Goal: Task Accomplishment & Management: Manage account settings

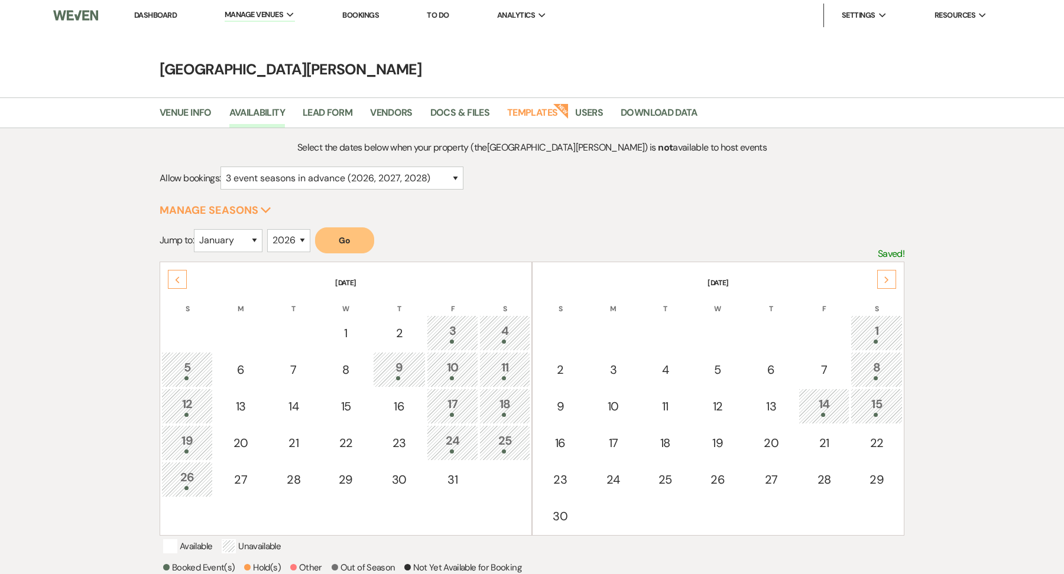
select select "3"
select select "2026"
click at [271, 38] on li "[GEOGRAPHIC_DATA][PERSON_NAME]" at bounding box center [297, 40] width 132 height 12
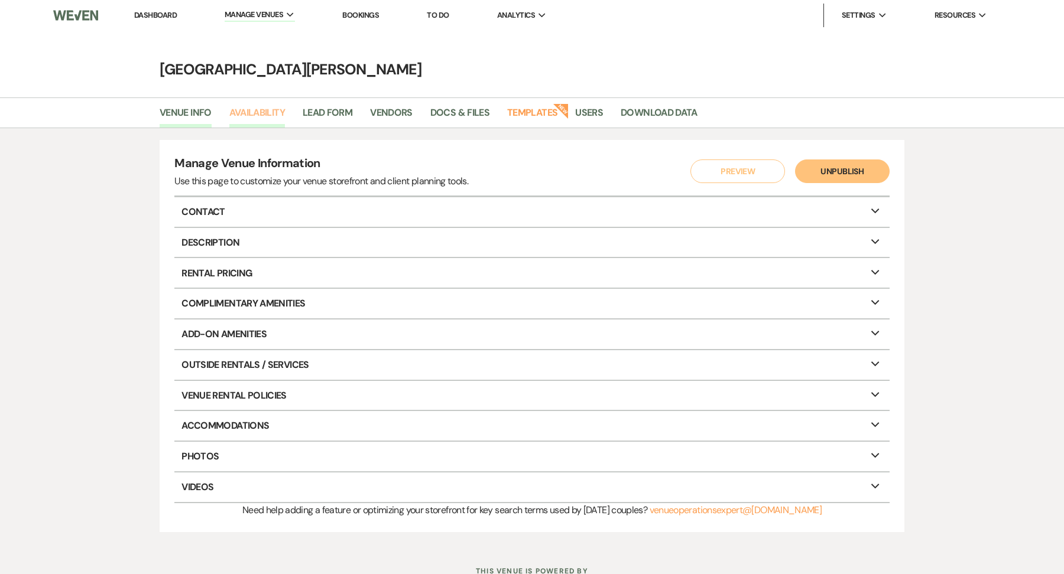
click at [264, 119] on link "Availability" at bounding box center [257, 116] width 56 height 22
select select "3"
select select "2026"
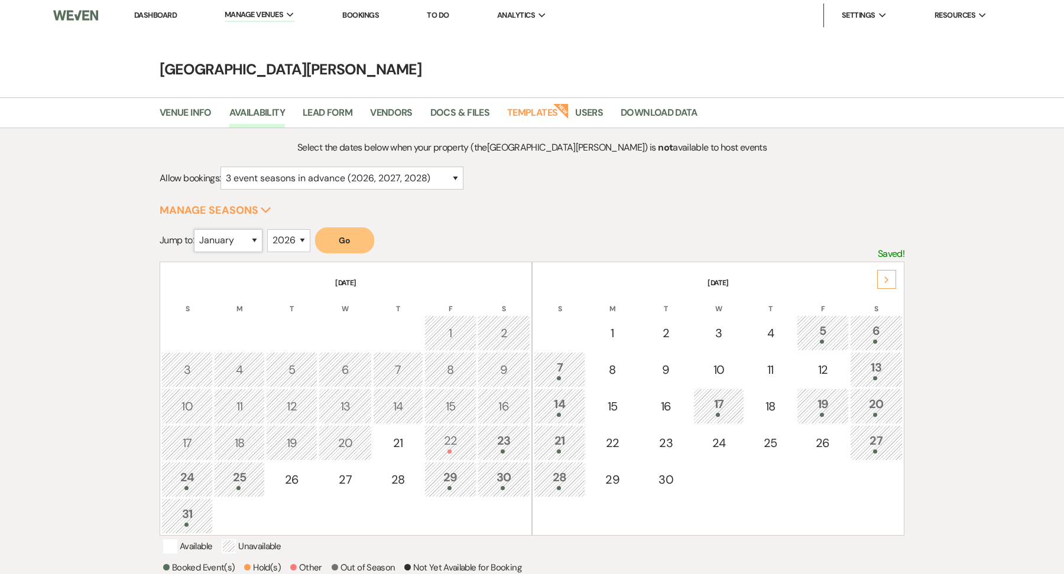
click at [246, 240] on select "January February March April May June July August September October November De…" at bounding box center [228, 240] width 69 height 23
select select "9"
click at [363, 232] on button "Go" at bounding box center [344, 241] width 59 height 26
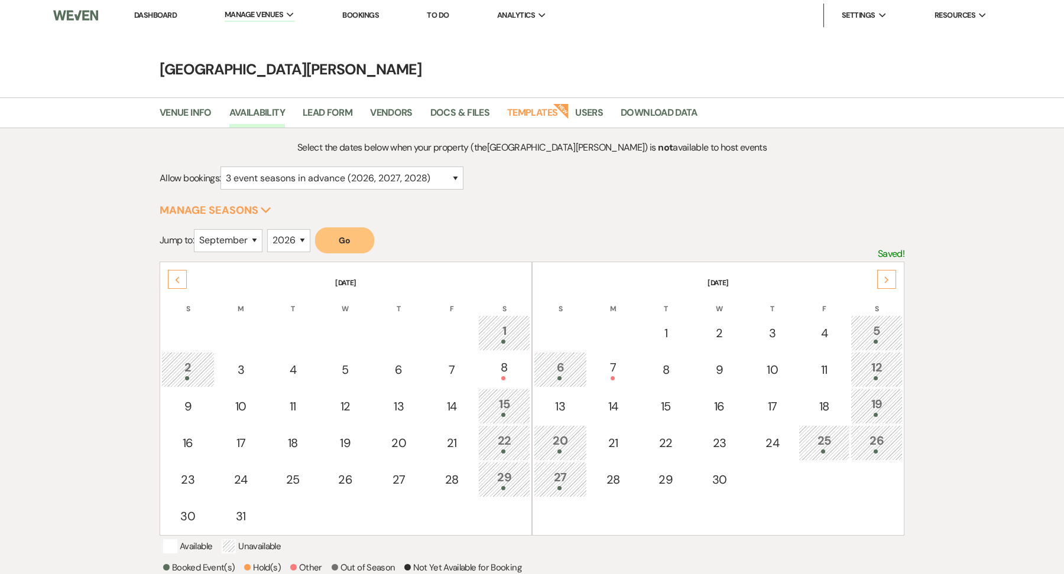
click at [888, 270] on div "Next" at bounding box center [886, 279] width 19 height 19
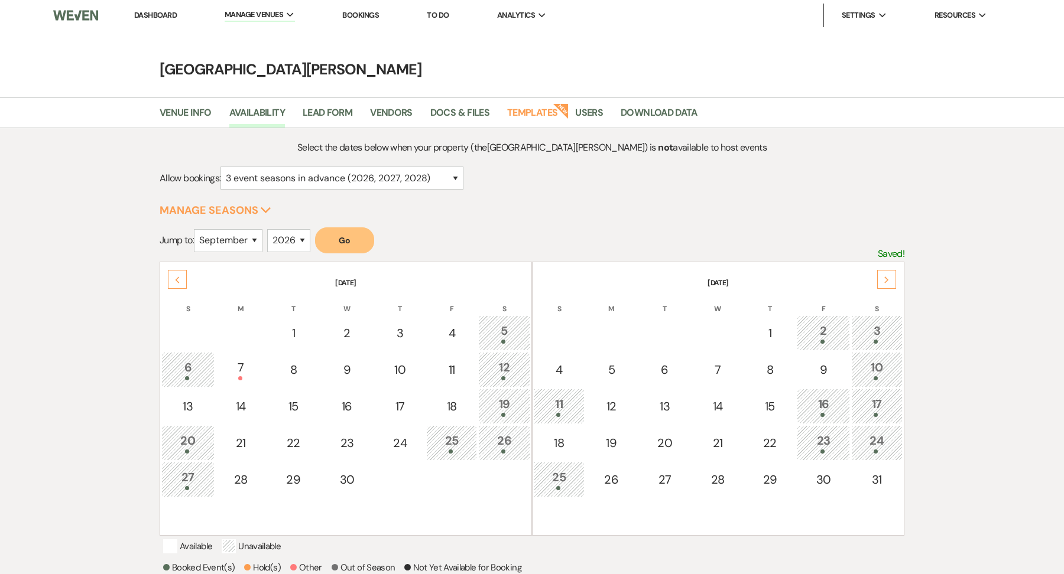
click at [888, 270] on div "Next" at bounding box center [886, 279] width 19 height 19
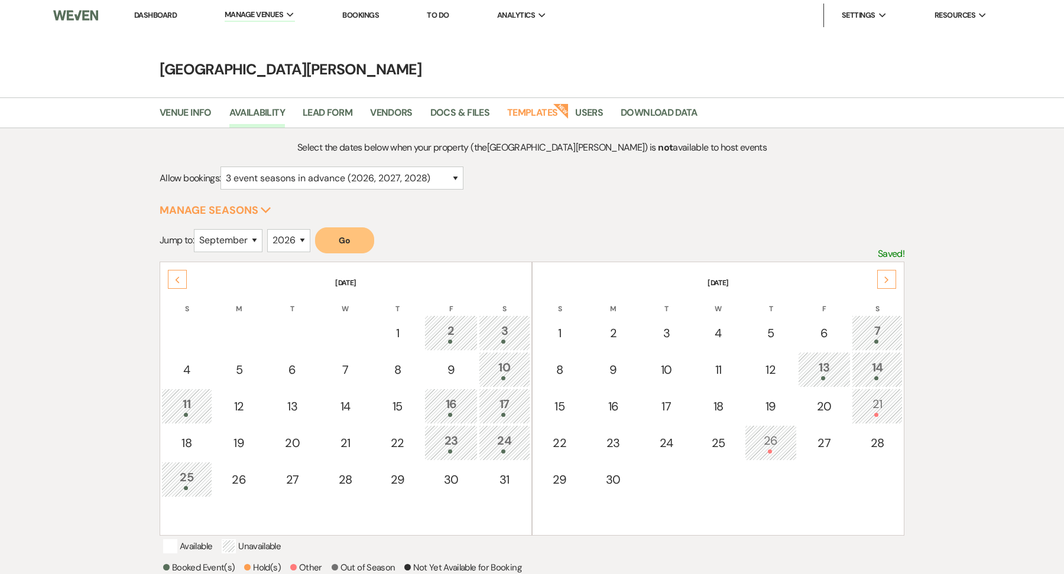
click at [891, 264] on th "[DATE]" at bounding box center [718, 276] width 369 height 25
click at [884, 281] on icon "Next" at bounding box center [887, 280] width 6 height 7
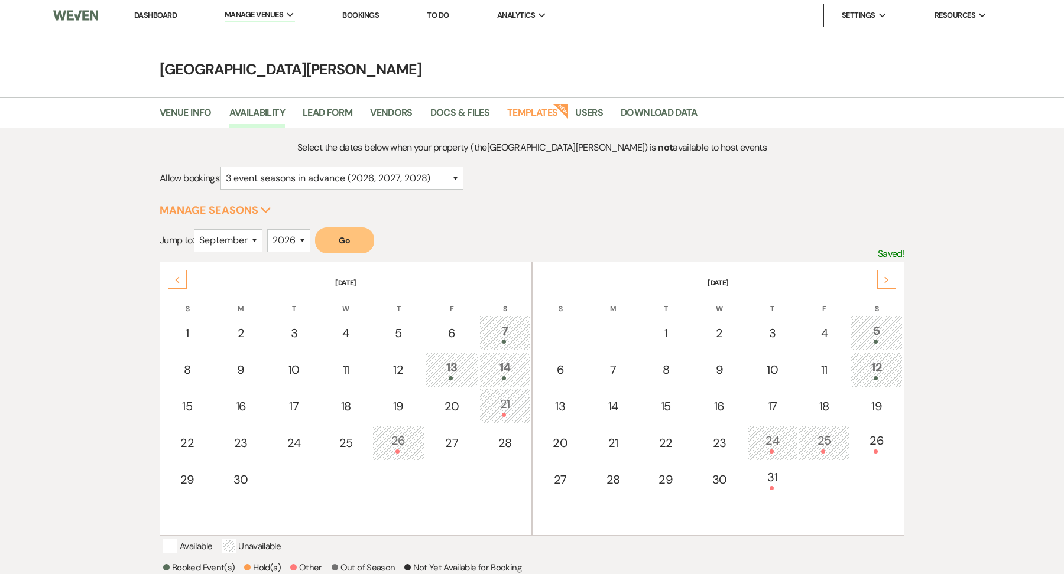
click at [884, 281] on use at bounding box center [886, 280] width 4 height 7
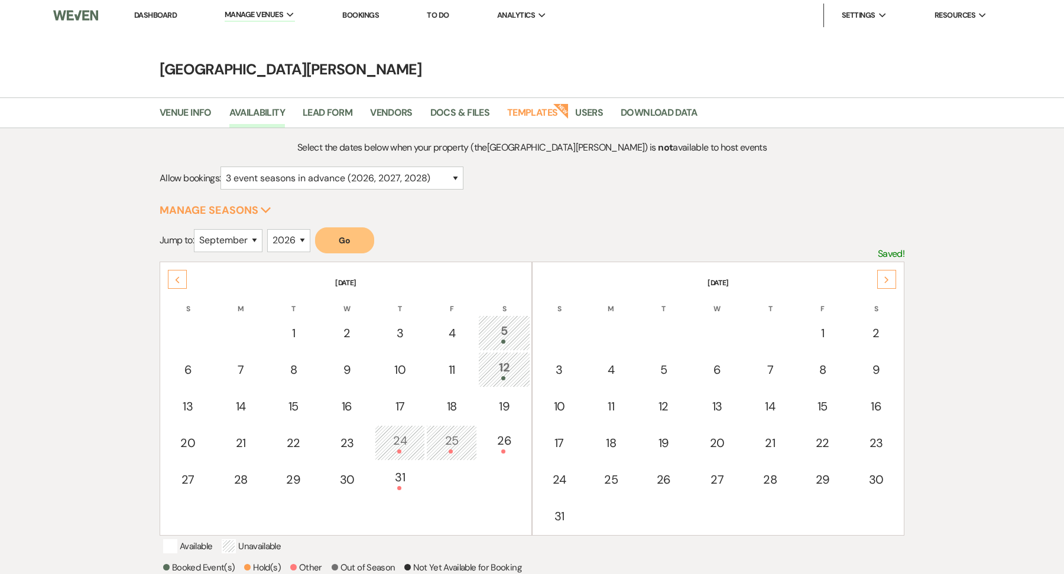
click at [884, 281] on use at bounding box center [886, 280] width 4 height 7
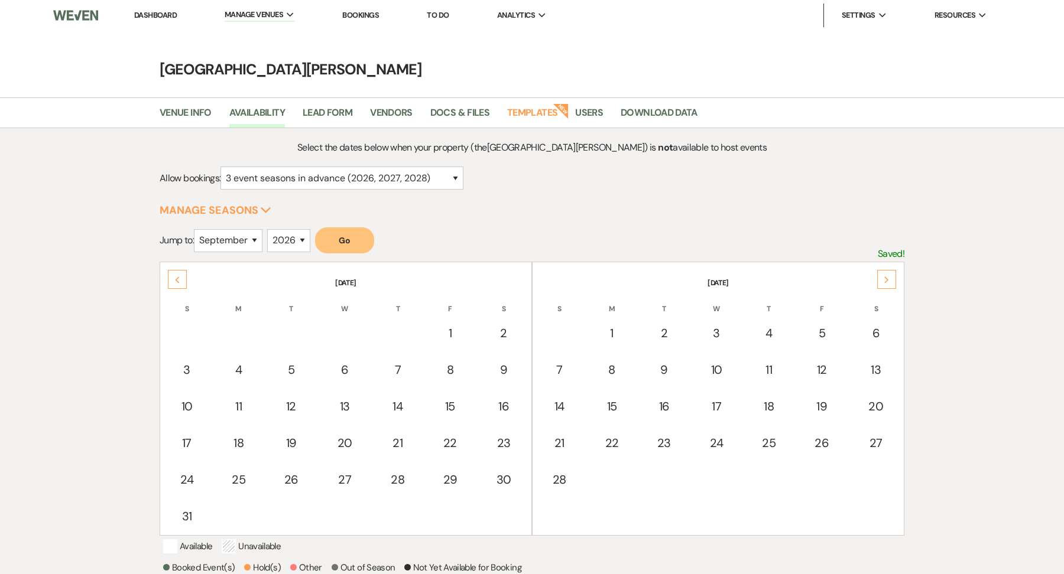
click at [884, 281] on use at bounding box center [886, 280] width 4 height 7
click at [882, 403] on div "17" at bounding box center [877, 406] width 38 height 22
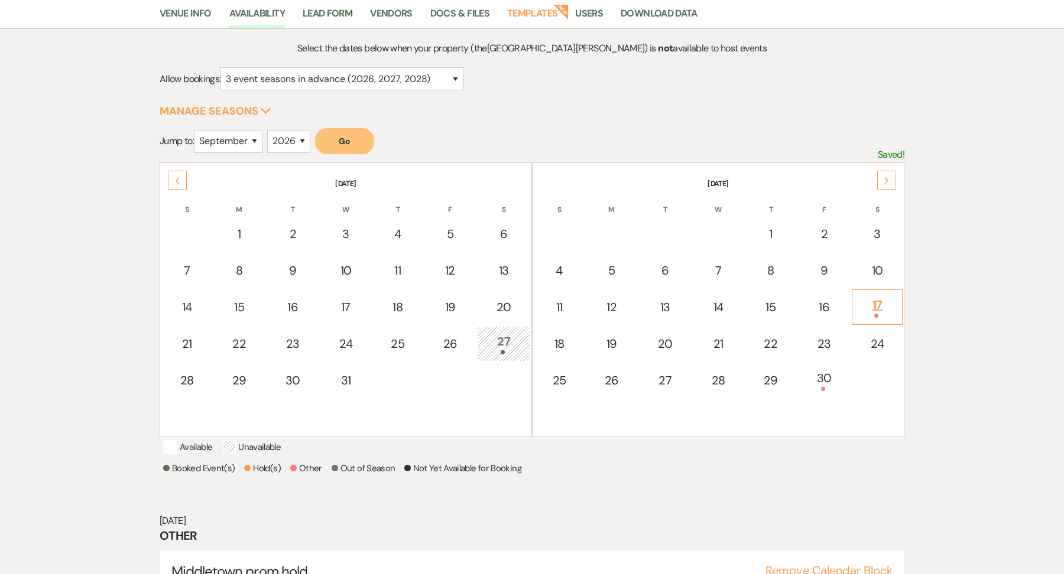
scroll to position [158, 0]
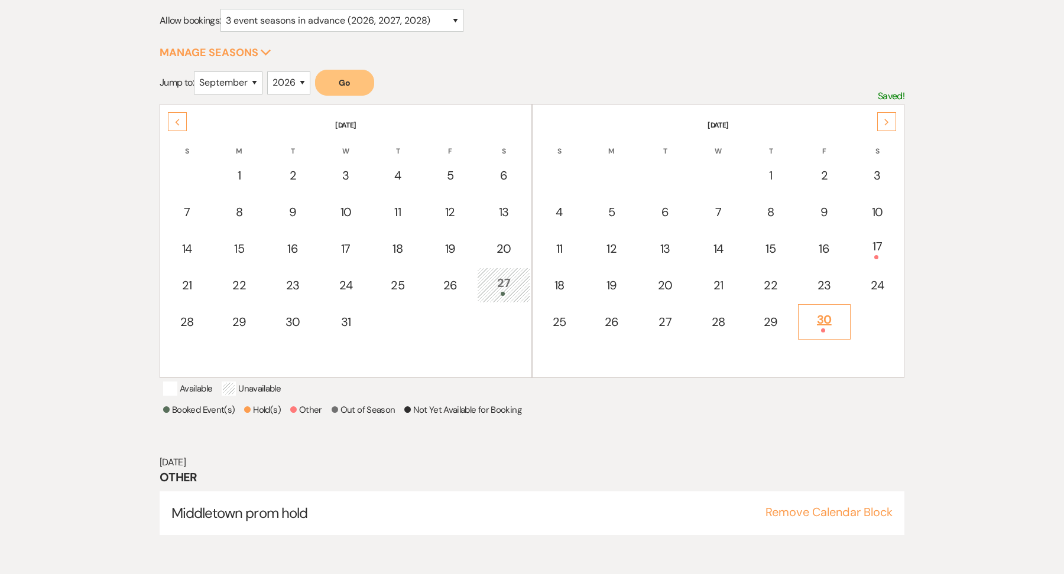
click at [823, 332] on td "30" at bounding box center [824, 321] width 53 height 35
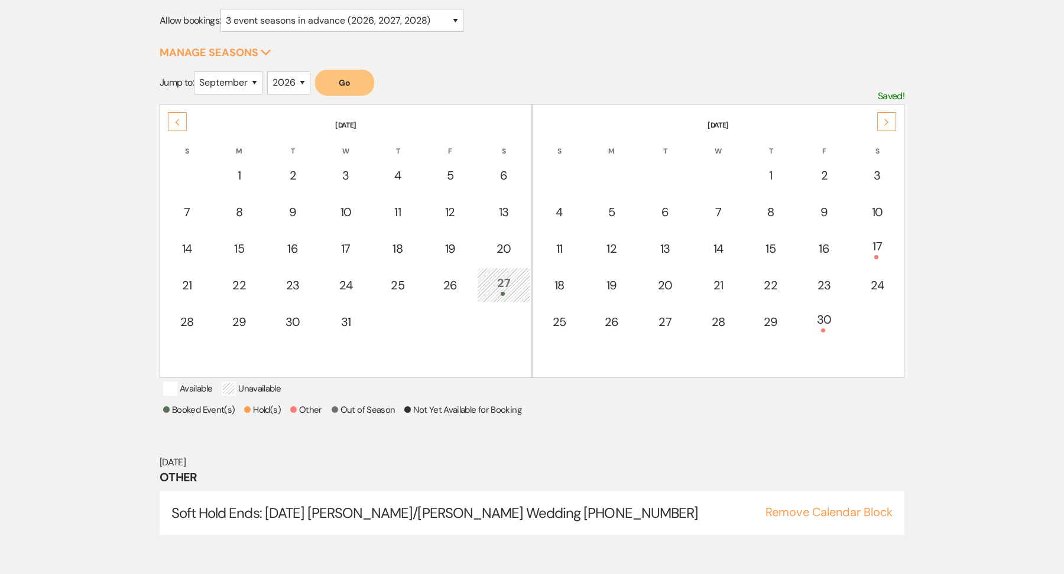
click at [888, 121] on icon "Next" at bounding box center [887, 122] width 6 height 7
click at [893, 123] on div "Next" at bounding box center [886, 121] width 19 height 19
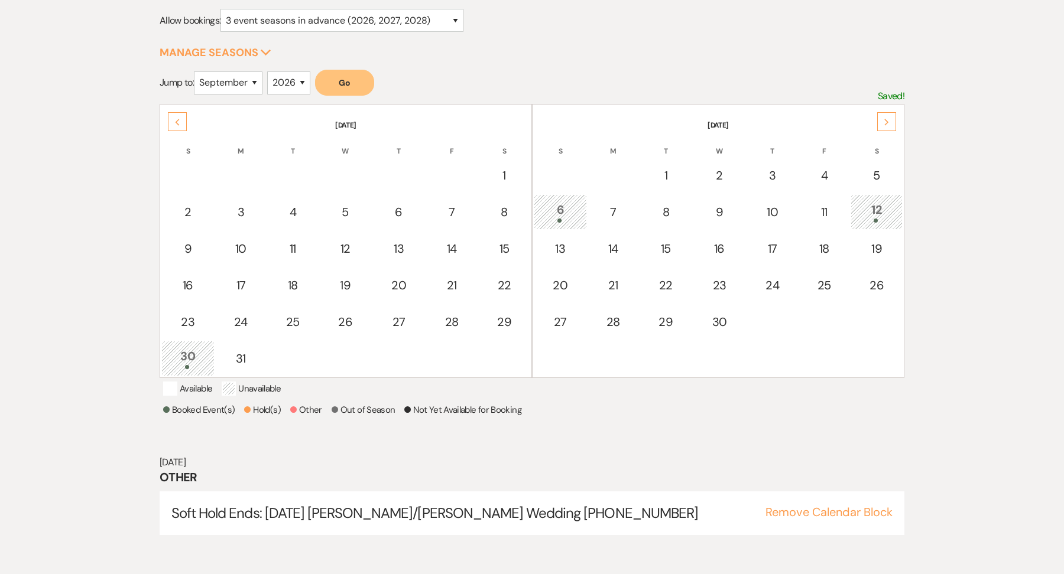
click at [893, 123] on div "Next" at bounding box center [886, 121] width 19 height 19
